Goal: Task Accomplishment & Management: Use online tool/utility

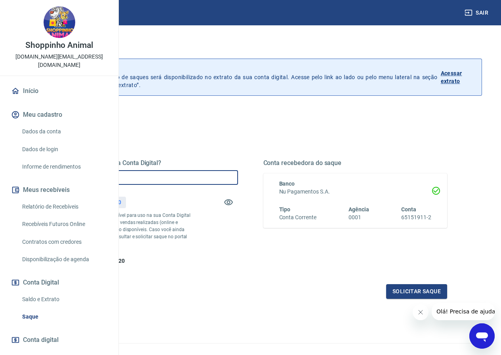
click at [236, 177] on input "R$ 0,00" at bounding box center [146, 177] width 184 height 15
type input "R$ 264,20"
click at [421, 312] on icon "Fechar mensagem da empresa" at bounding box center [420, 312] width 6 height 6
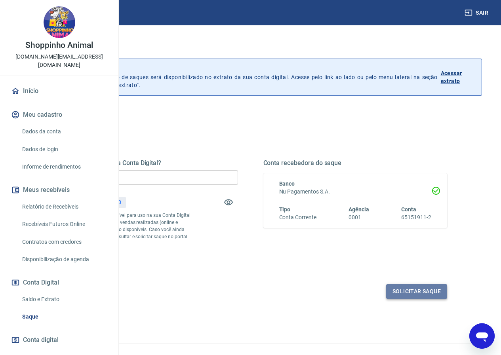
click at [404, 299] on button "Solicitar saque" at bounding box center [416, 291] width 61 height 15
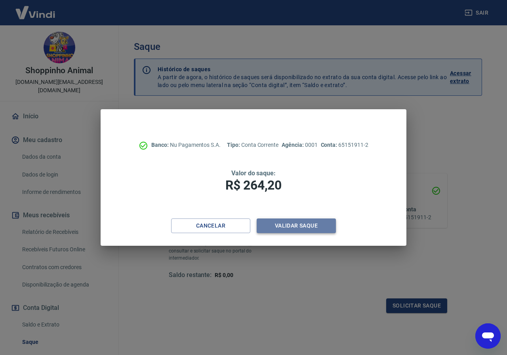
click at [324, 222] on button "Validar saque" at bounding box center [296, 226] width 79 height 15
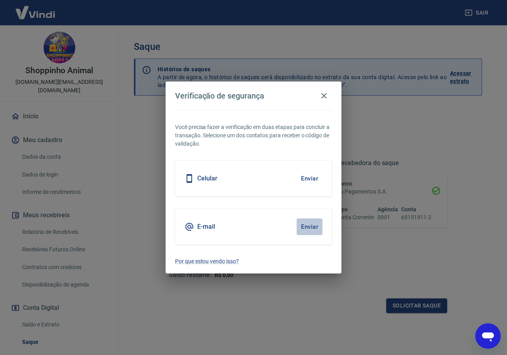
click at [313, 227] on button "Enviar" at bounding box center [310, 227] width 26 height 17
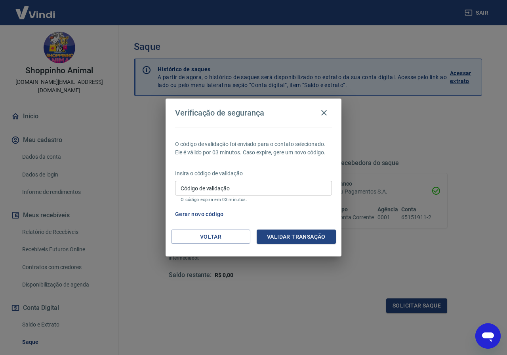
click at [199, 187] on input "Código de validação" at bounding box center [253, 188] width 157 height 15
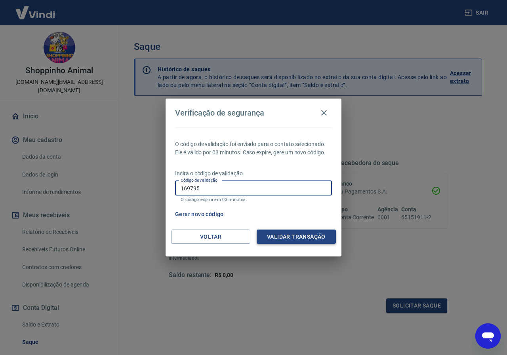
type input "169795"
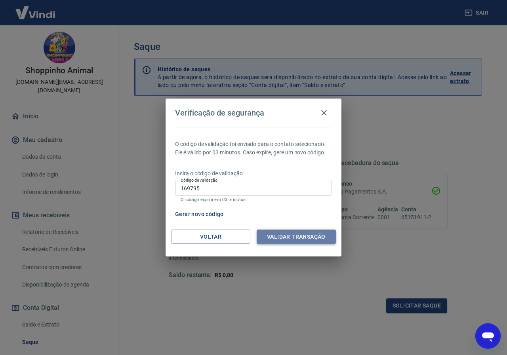
click at [288, 233] on button "Validar transação" at bounding box center [296, 237] width 79 height 15
